Goal: Task Accomplishment & Management: Use online tool/utility

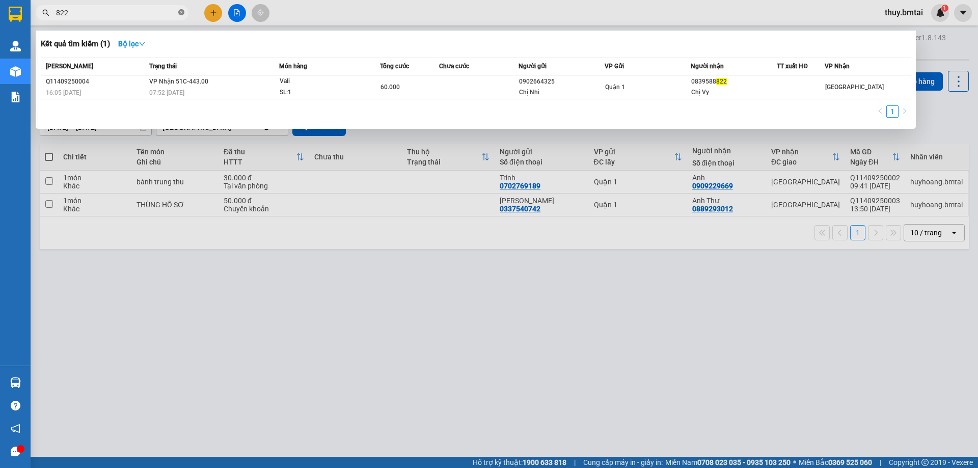
click at [181, 12] on icon "close-circle" at bounding box center [181, 12] width 6 height 6
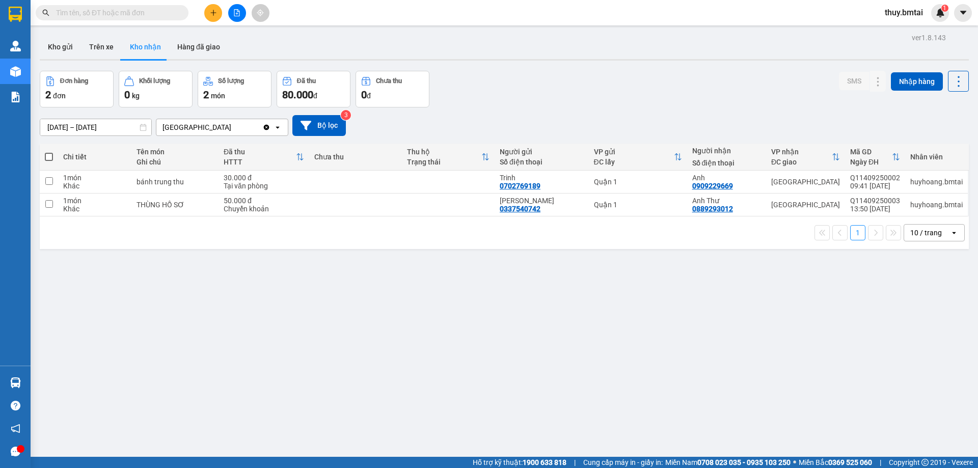
click at [161, 11] on input "text" at bounding box center [116, 12] width 120 height 11
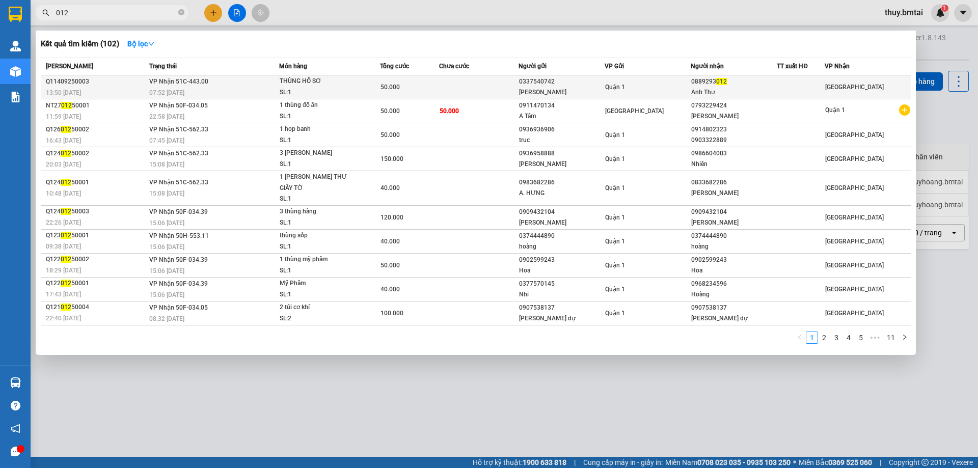
type input "012"
click at [436, 81] on div "50.000" at bounding box center [409, 86] width 59 height 11
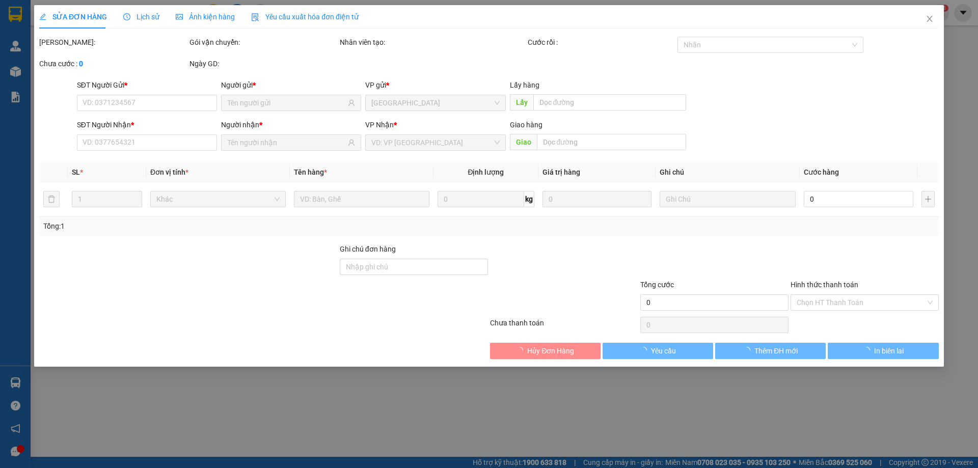
type input "0337540742"
type input "[PERSON_NAME]"
type input "0889293012"
type input "Anh Thư"
type input "đã ck 14/09"
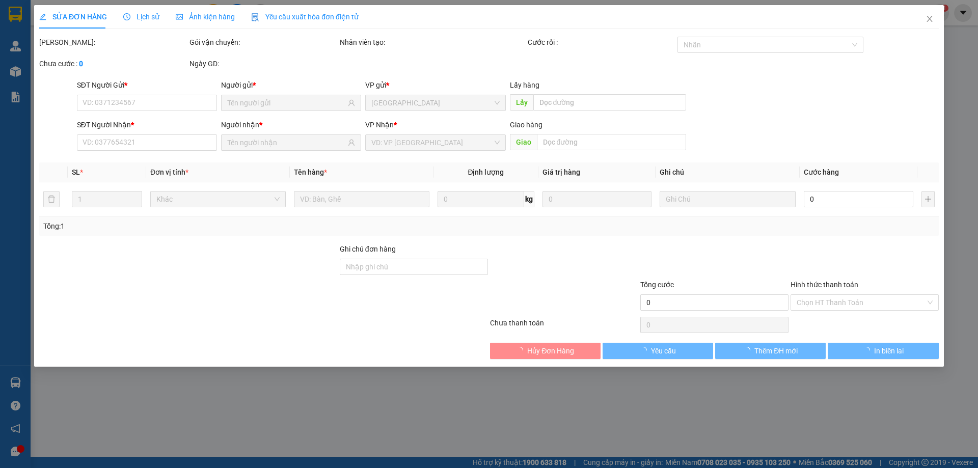
type input "50.000"
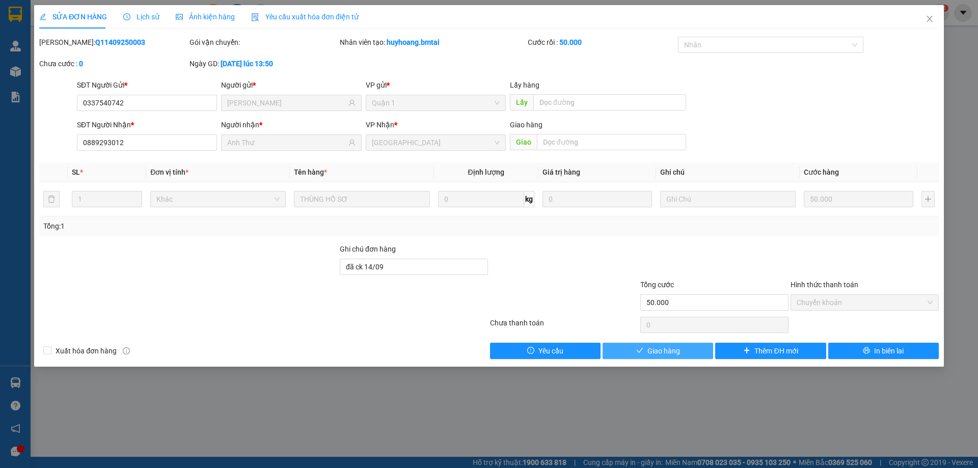
click at [686, 356] on button "Giao hàng" at bounding box center [657, 351] width 111 height 16
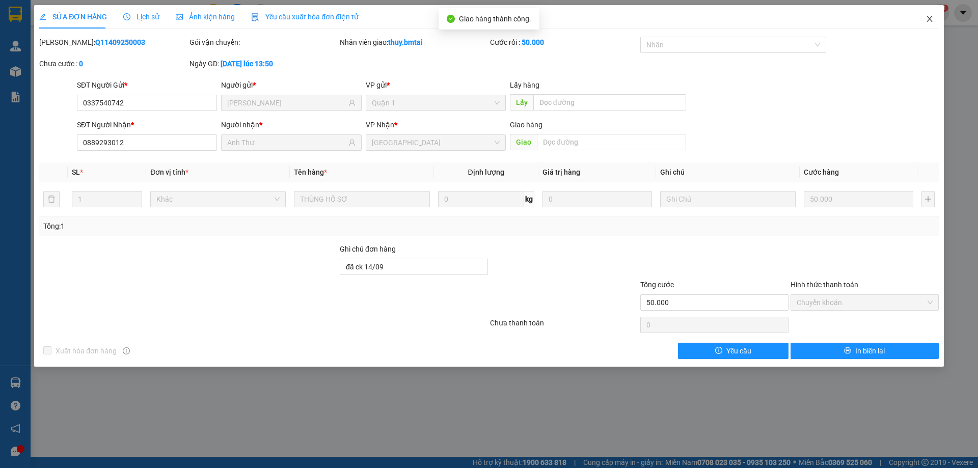
click at [927, 17] on icon "close" at bounding box center [929, 19] width 8 height 8
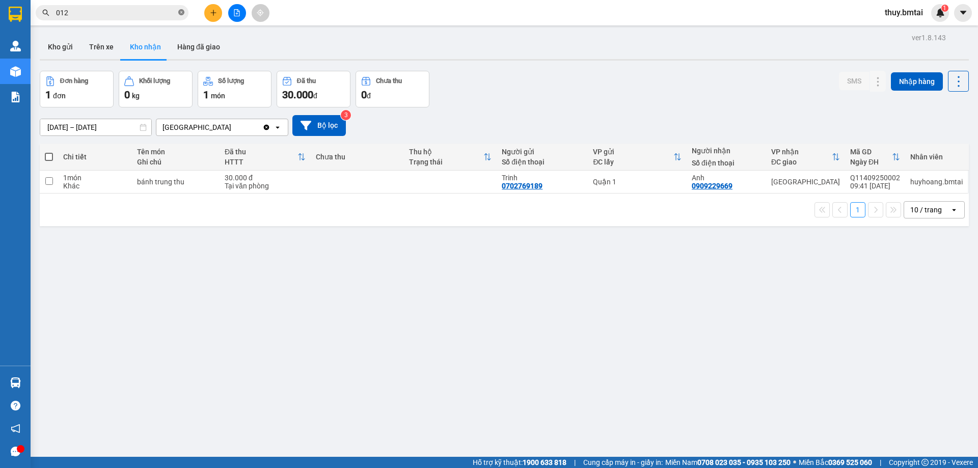
click at [182, 12] on icon "close-circle" at bounding box center [181, 12] width 6 height 6
click at [169, 14] on input "text" at bounding box center [116, 12] width 120 height 11
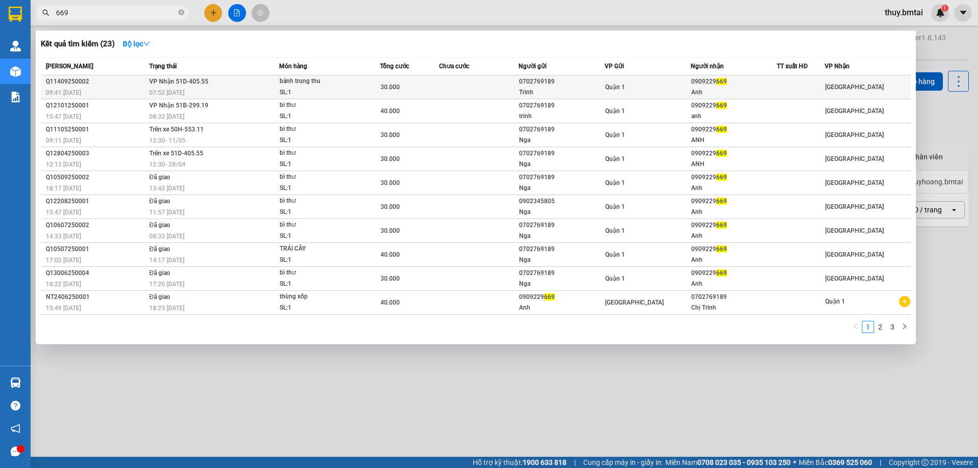
type input "669"
click at [644, 88] on div "Quận 1" at bounding box center [647, 86] width 85 height 11
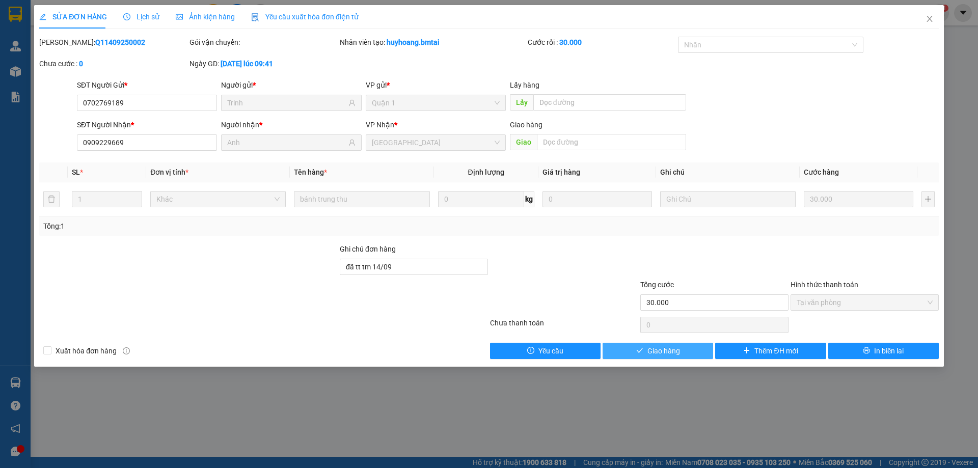
click at [669, 351] on span "Giao hàng" at bounding box center [663, 350] width 33 height 11
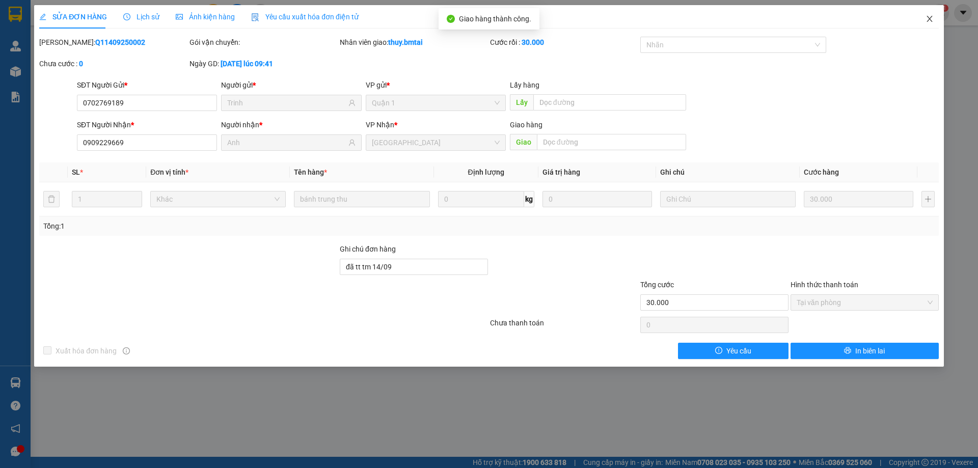
click at [930, 18] on icon "close" at bounding box center [929, 19] width 6 height 6
